Goal: Navigation & Orientation: Find specific page/section

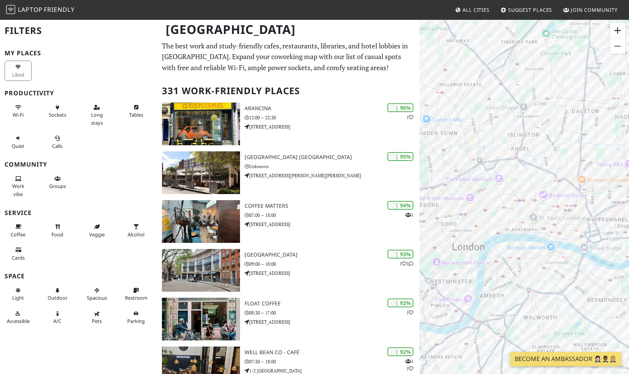
click at [619, 29] on button "Zoom in" at bounding box center [617, 30] width 15 height 15
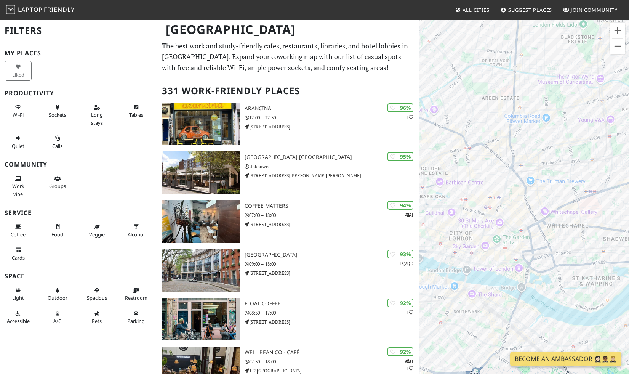
drag, startPoint x: 600, startPoint y: 185, endPoint x: 476, endPoint y: 178, distance: 123.6
click at [476, 178] on div at bounding box center [523, 206] width 209 height 374
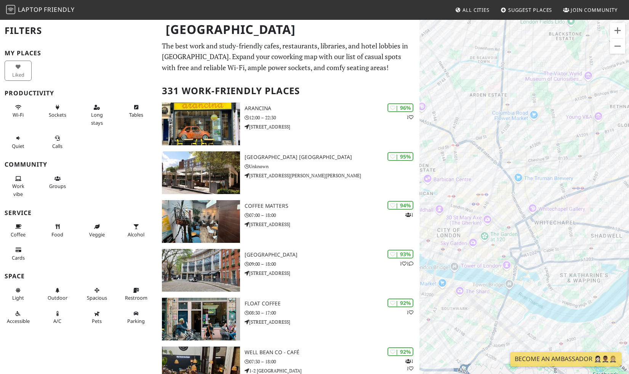
drag, startPoint x: 551, startPoint y: 182, endPoint x: 536, endPoint y: 179, distance: 15.7
click at [536, 179] on div at bounding box center [523, 206] width 209 height 374
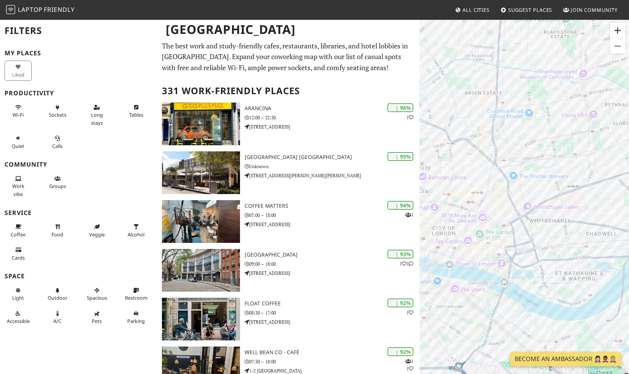
click at [615, 27] on button "Zoom in" at bounding box center [617, 30] width 15 height 15
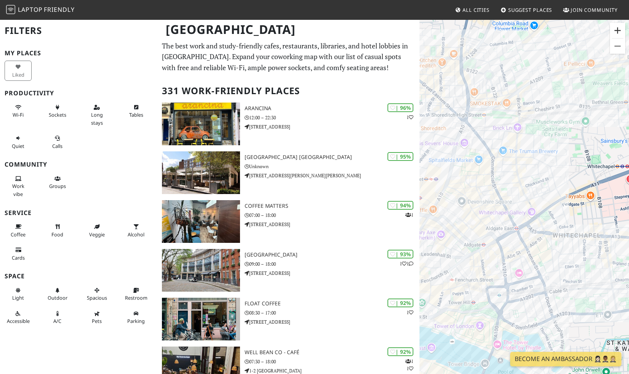
click at [615, 27] on button "Zoom in" at bounding box center [617, 30] width 15 height 15
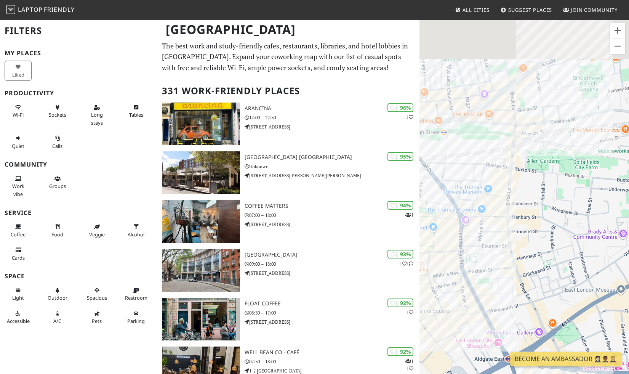
drag, startPoint x: 550, startPoint y: 67, endPoint x: 550, endPoint y: 249, distance: 182.4
click at [550, 249] on div at bounding box center [523, 206] width 209 height 374
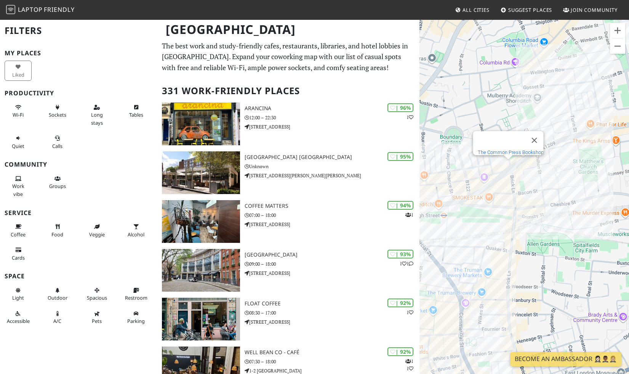
click at [512, 149] on link "The Common Press Bookshop" at bounding box center [510, 152] width 66 height 6
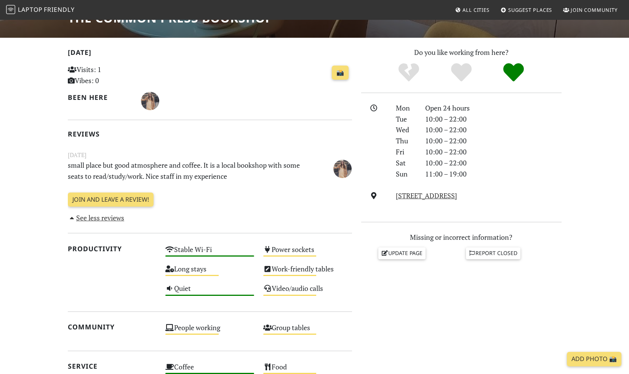
scroll to position [140, 0]
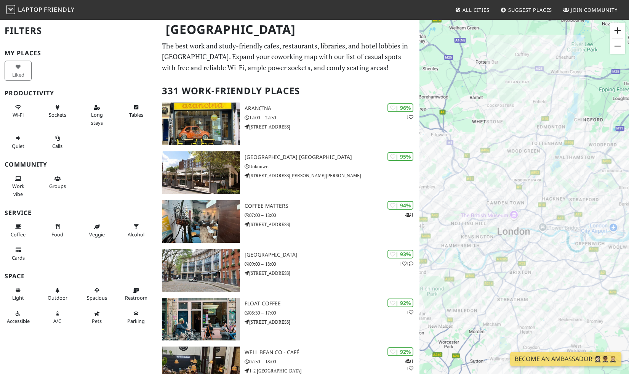
click at [616, 32] on button "Zoom in" at bounding box center [617, 30] width 15 height 15
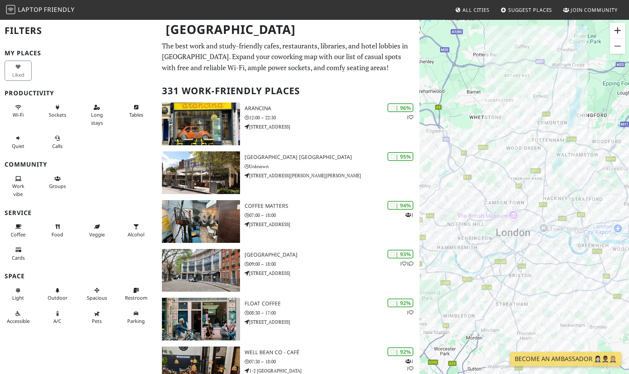
click at [616, 32] on button "Zoom in" at bounding box center [617, 30] width 15 height 15
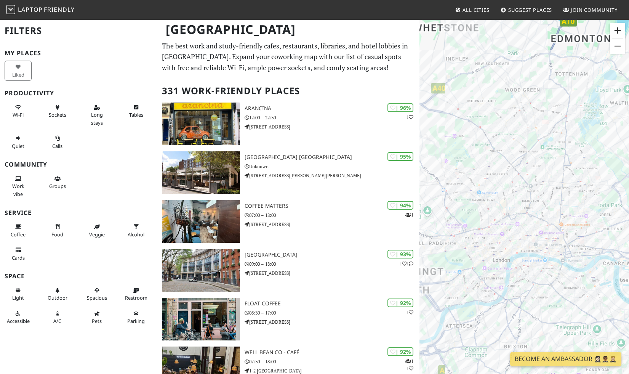
click at [616, 32] on button "Zoom in" at bounding box center [617, 30] width 15 height 15
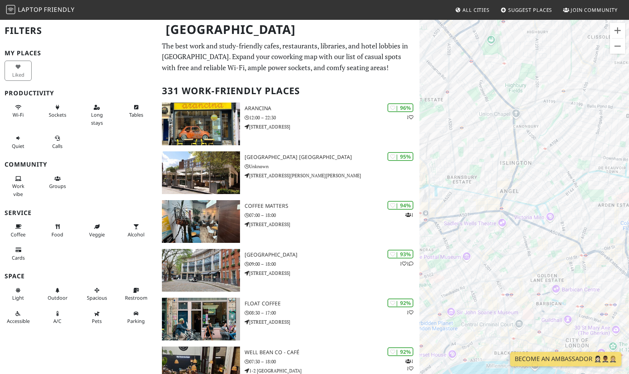
drag, startPoint x: 579, startPoint y: 252, endPoint x: 467, endPoint y: 177, distance: 135.6
click at [467, 177] on div at bounding box center [523, 206] width 209 height 374
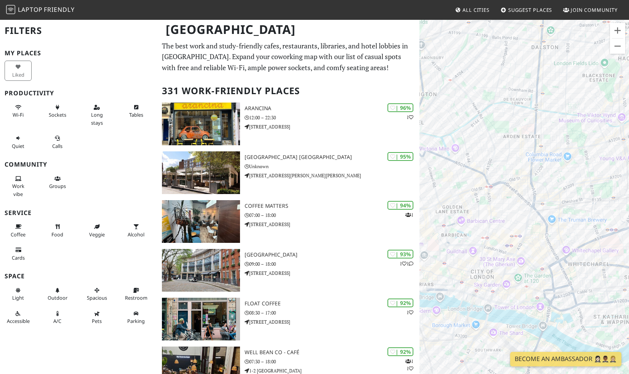
click at [570, 204] on div at bounding box center [523, 206] width 209 height 374
click at [620, 34] on button "Zoom in" at bounding box center [617, 30] width 15 height 15
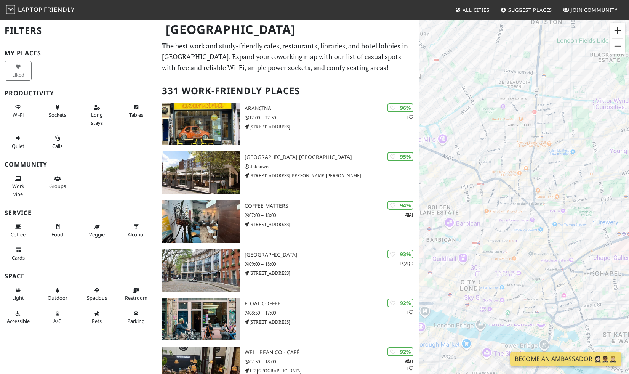
click at [620, 34] on button "Zoom in" at bounding box center [617, 30] width 15 height 15
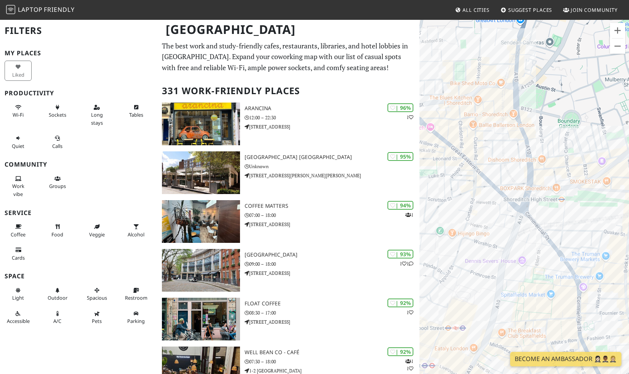
drag, startPoint x: 595, startPoint y: 119, endPoint x: 514, endPoint y: 119, distance: 80.7
click at [514, 119] on div at bounding box center [523, 206] width 209 height 374
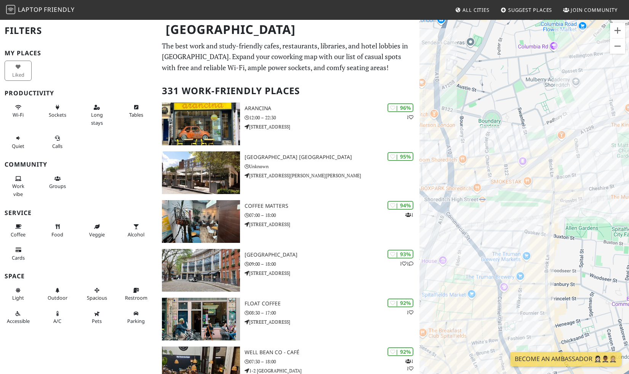
drag, startPoint x: 481, startPoint y: 110, endPoint x: 507, endPoint y: 109, distance: 25.5
click at [507, 110] on div at bounding box center [523, 206] width 209 height 374
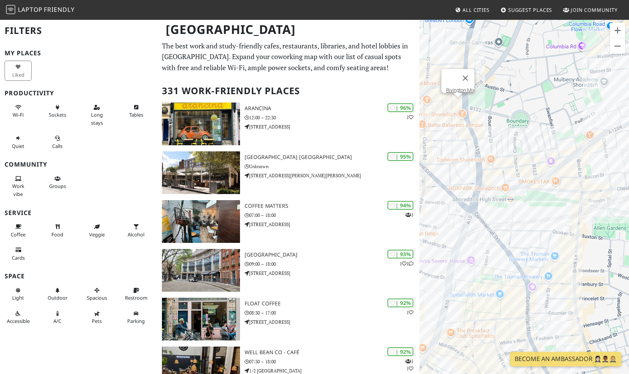
click at [450, 102] on div "Rivington Mix" at bounding box center [523, 206] width 209 height 374
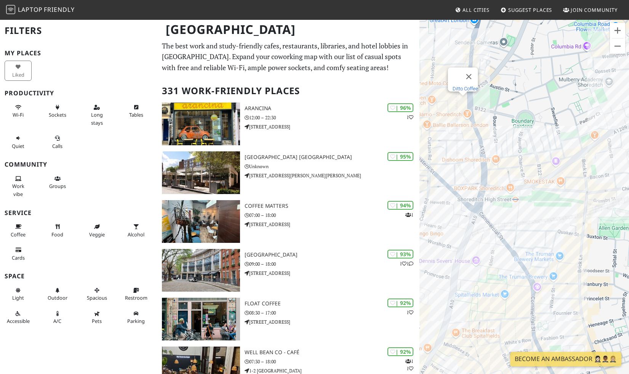
click at [463, 86] on link "Ditto Coffee" at bounding box center [465, 89] width 26 height 6
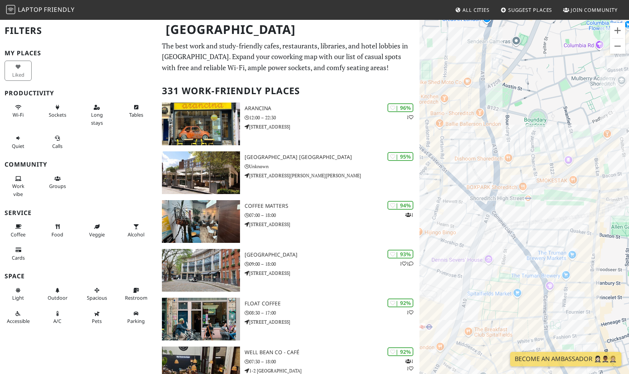
drag, startPoint x: 572, startPoint y: 155, endPoint x: 446, endPoint y: 147, distance: 126.7
click at [446, 147] on div at bounding box center [523, 206] width 209 height 374
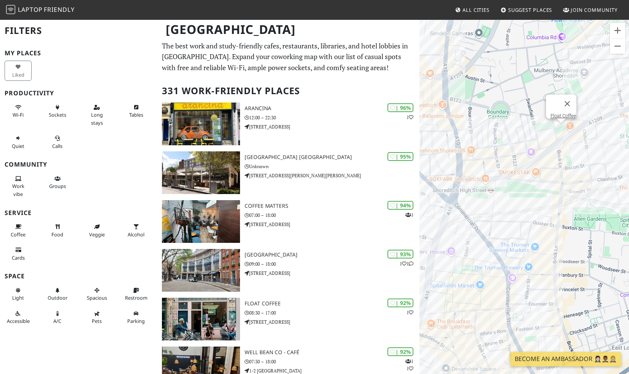
click at [563, 127] on div "Float Coffee" at bounding box center [523, 206] width 209 height 374
click at [562, 113] on link "Float Coffee" at bounding box center [563, 116] width 26 height 6
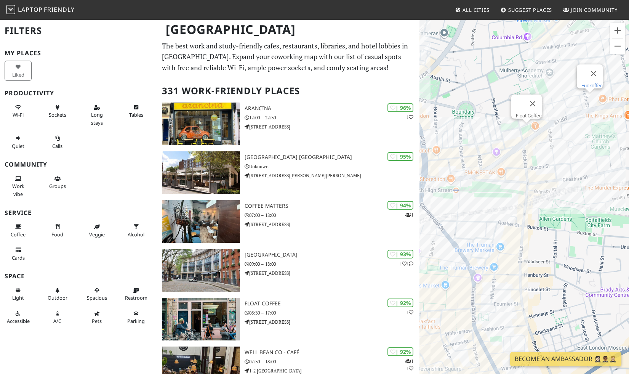
click at [587, 83] on link "Fuckoffee" at bounding box center [591, 86] width 21 height 6
click at [519, 232] on link "Cafe 1001" at bounding box center [520, 235] width 22 height 6
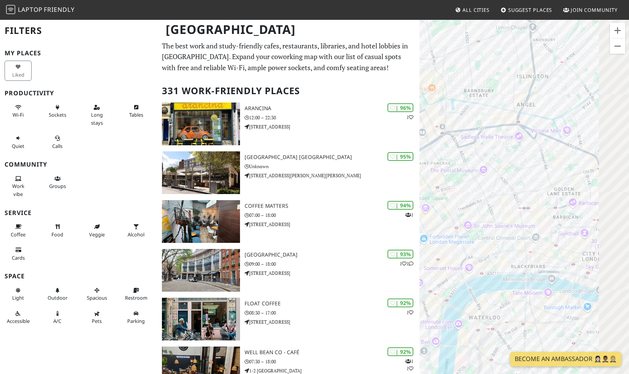
drag, startPoint x: 560, startPoint y: 204, endPoint x: 436, endPoint y: 204, distance: 123.4
click at [436, 204] on div "Float Coffee" at bounding box center [523, 206] width 209 height 374
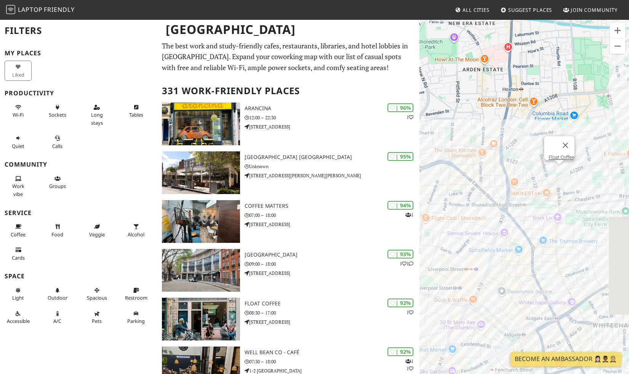
drag, startPoint x: 594, startPoint y: 166, endPoint x: 556, endPoint y: 188, distance: 43.8
click at [556, 188] on div "Float Coffee" at bounding box center [523, 206] width 209 height 374
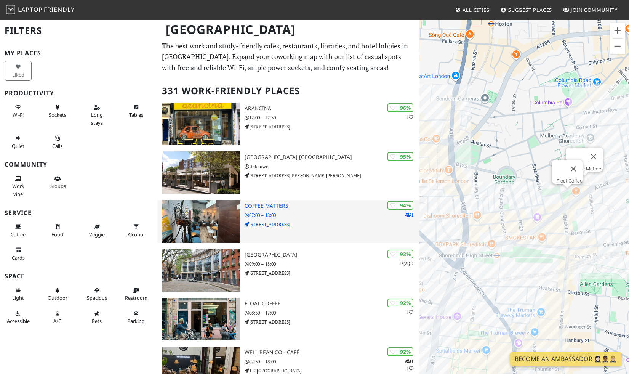
click at [216, 227] on img at bounding box center [201, 221] width 78 height 43
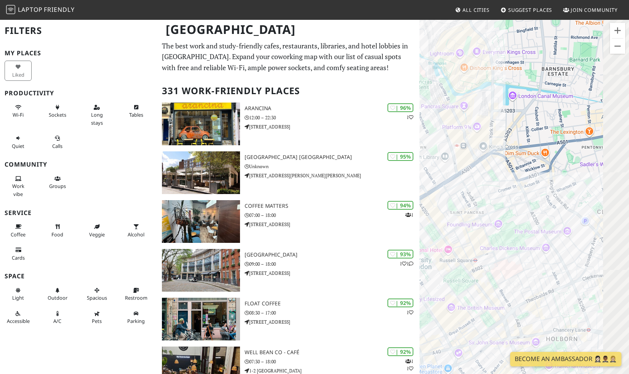
drag, startPoint x: 571, startPoint y: 171, endPoint x: 453, endPoint y: 203, distance: 121.6
click at [453, 203] on div "Float Coffee" at bounding box center [523, 206] width 209 height 374
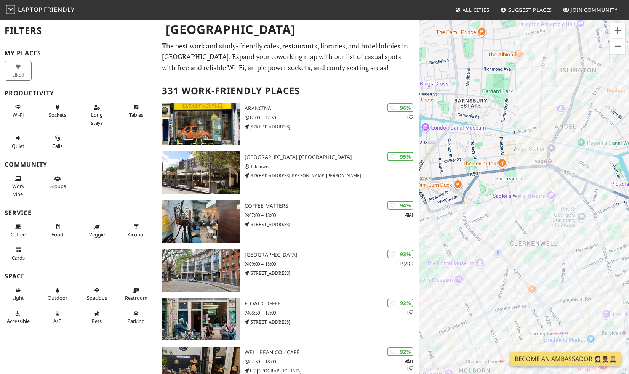
drag, startPoint x: 539, startPoint y: 190, endPoint x: 502, endPoint y: 210, distance: 42.1
click at [502, 210] on div "Float Coffee" at bounding box center [523, 206] width 209 height 374
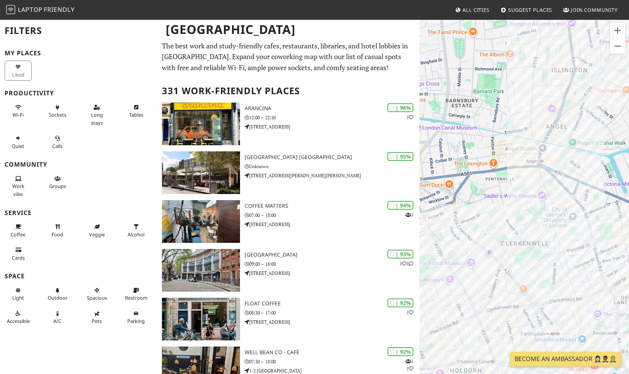
drag, startPoint x: 539, startPoint y: 200, endPoint x: 473, endPoint y: 183, distance: 68.1
click at [473, 183] on div "Float Coffee" at bounding box center [523, 206] width 209 height 374
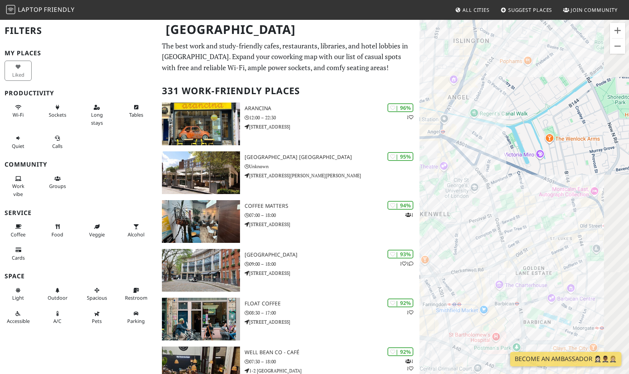
drag, startPoint x: 545, startPoint y: 208, endPoint x: 476, endPoint y: 187, distance: 71.8
click at [476, 187] on div "Float Coffee" at bounding box center [523, 206] width 209 height 374
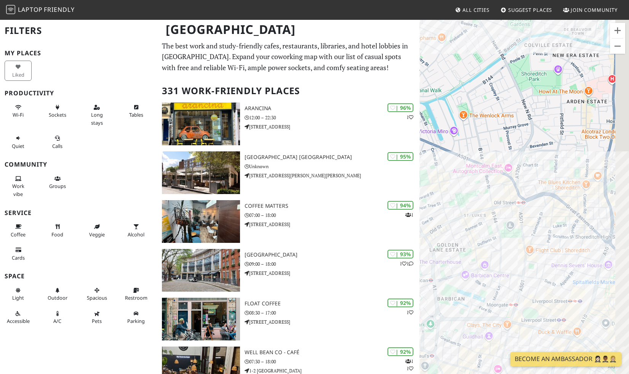
drag, startPoint x: 551, startPoint y: 200, endPoint x: 492, endPoint y: 191, distance: 60.0
click at [492, 191] on div "Float Coffee" at bounding box center [523, 206] width 209 height 374
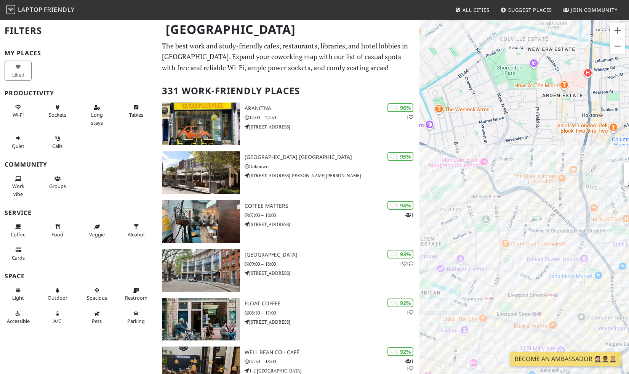
drag, startPoint x: 513, startPoint y: 202, endPoint x: 498, endPoint y: 193, distance: 17.4
click at [498, 193] on div "Float Coffee" at bounding box center [523, 206] width 209 height 374
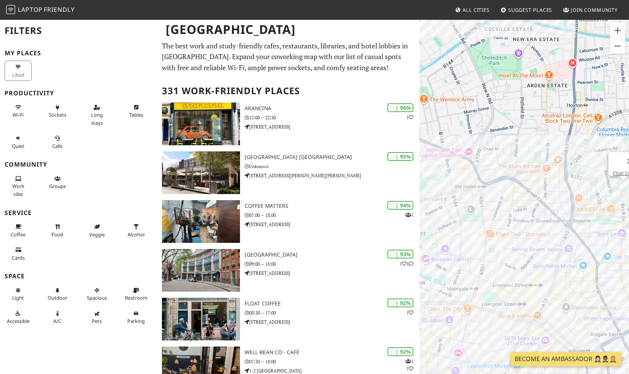
drag, startPoint x: 563, startPoint y: 184, endPoint x: 531, endPoint y: 185, distance: 32.8
click at [531, 186] on div "Float Coffee" at bounding box center [523, 206] width 209 height 374
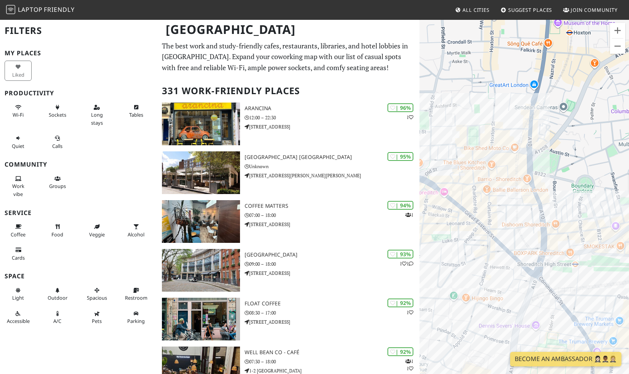
drag, startPoint x: 574, startPoint y: 158, endPoint x: 554, endPoint y: 162, distance: 20.3
click at [554, 162] on div "Float Coffee" at bounding box center [523, 206] width 209 height 374
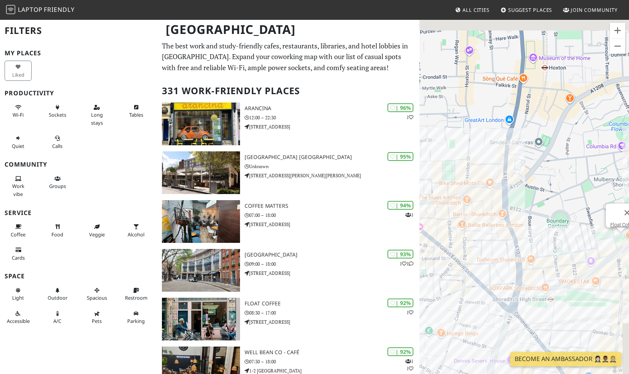
drag, startPoint x: 573, startPoint y: 153, endPoint x: 549, endPoint y: 190, distance: 44.3
click at [549, 190] on div "Float Coffee" at bounding box center [523, 206] width 209 height 374
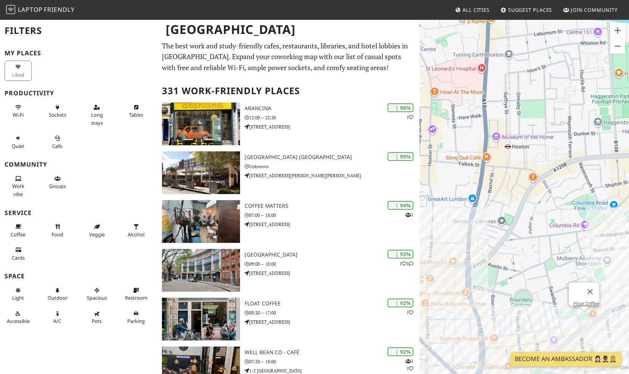
drag, startPoint x: 571, startPoint y: 127, endPoint x: 538, endPoint y: 198, distance: 77.5
click at [538, 198] on div "Float Coffee" at bounding box center [523, 206] width 209 height 374
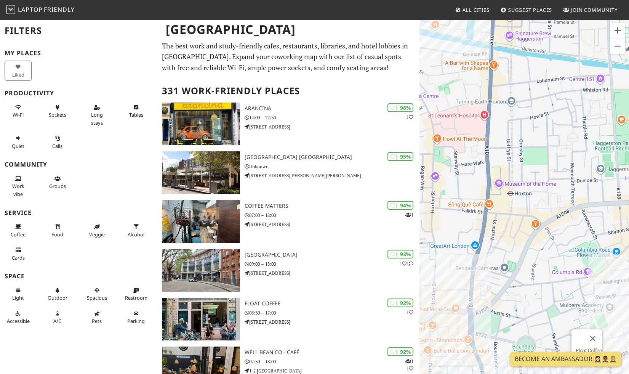
drag, startPoint x: 542, startPoint y: 208, endPoint x: 545, endPoint y: 254, distance: 46.2
click at [545, 255] on div "Float Coffee" at bounding box center [523, 206] width 209 height 374
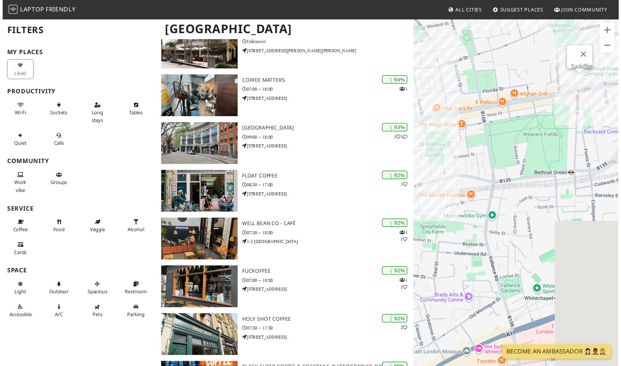
scroll to position [184, 0]
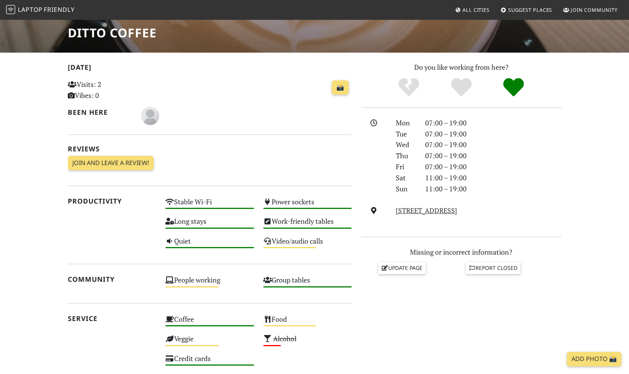
scroll to position [66, 0]
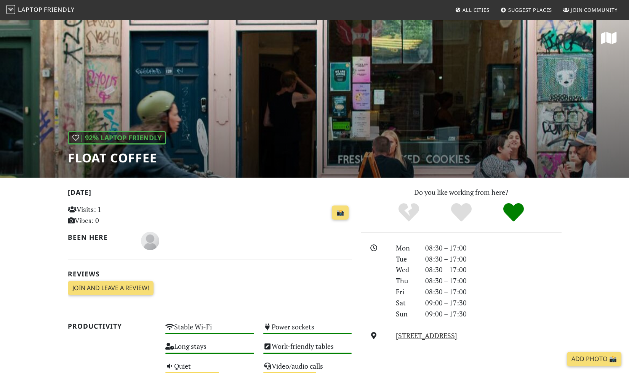
scroll to position [3, 0]
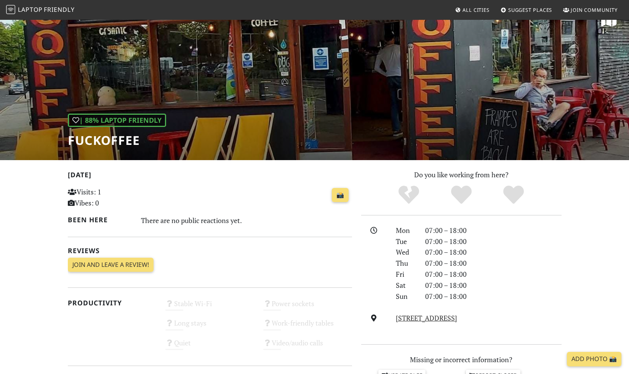
scroll to position [21, 0]
